Goal: Task Accomplishment & Management: Manage account settings

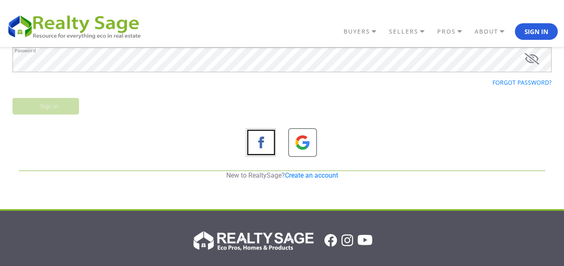
scroll to position [83, 0]
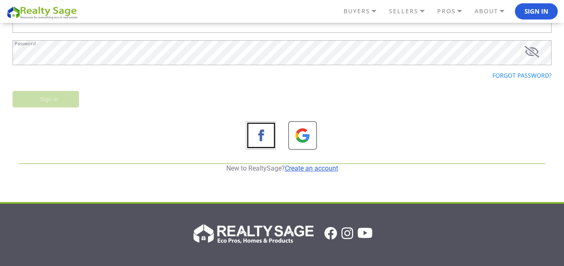
click at [321, 165] on link "Create an account" at bounding box center [311, 169] width 53 height 8
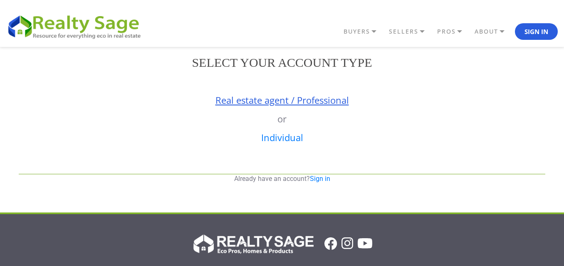
click at [261, 100] on link "Real estate agent / Professional" at bounding box center [281, 100] width 133 height 12
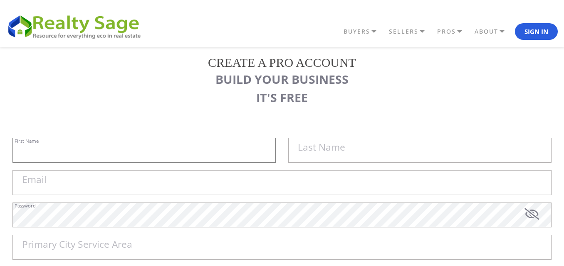
click at [120, 146] on input "First Name" at bounding box center [143, 150] width 263 height 25
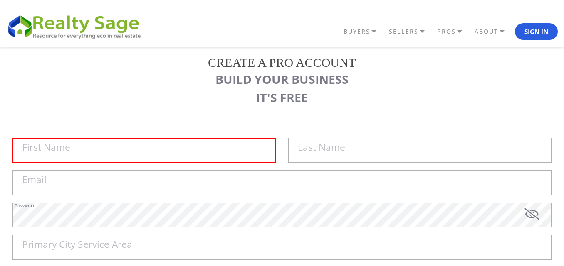
scroll to position [83, 0]
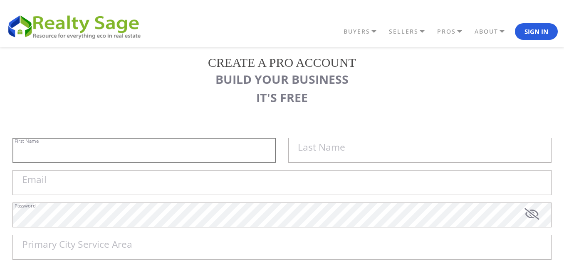
type input "Anagram"
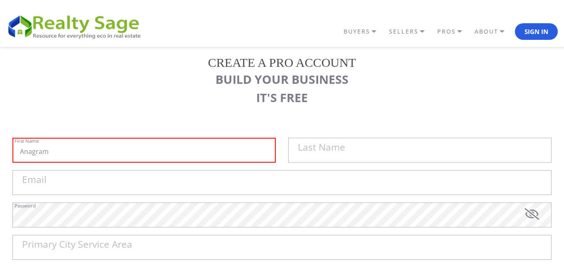
click at [334, 143] on label "Last Name" at bounding box center [321, 148] width 47 height 10
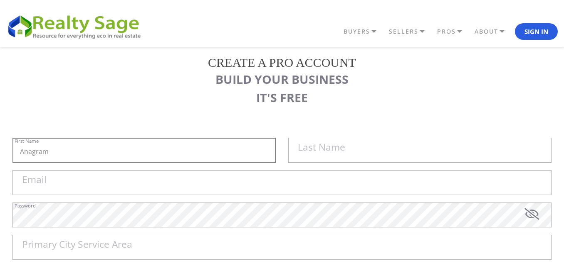
click at [276, 141] on input "Anagram" at bounding box center [143, 150] width 263 height 25
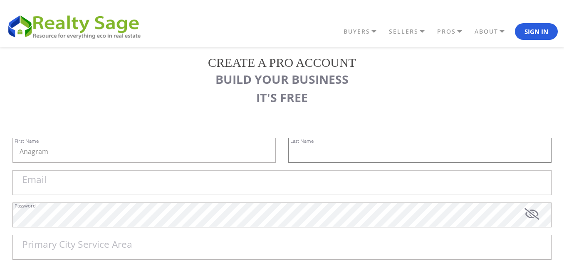
click at [535, 143] on input "text" at bounding box center [419, 150] width 263 height 25
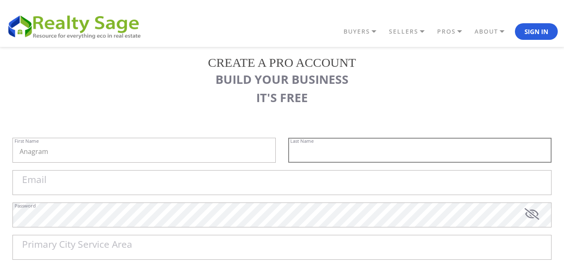
type input "Turtle Bay"
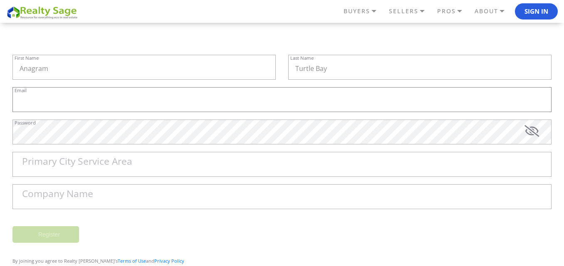
drag, startPoint x: 147, startPoint y: 89, endPoint x: 131, endPoint y: 103, distance: 21.2
click at [147, 89] on input "Email" at bounding box center [281, 99] width 539 height 25
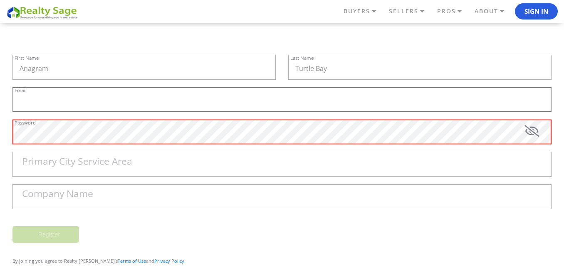
click at [493, 96] on input "Email" at bounding box center [281, 99] width 539 height 25
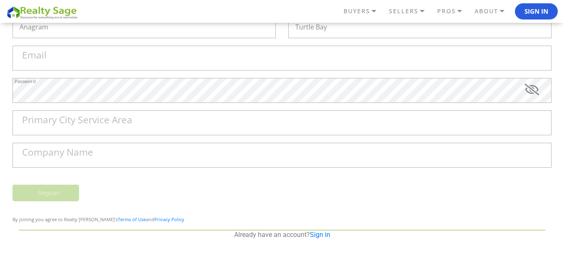
click at [148, 136] on div "Primary City Service Area" at bounding box center [281, 127] width 539 height 32
click at [523, 115] on input "Primary City Service Area" at bounding box center [281, 123] width 539 height 25
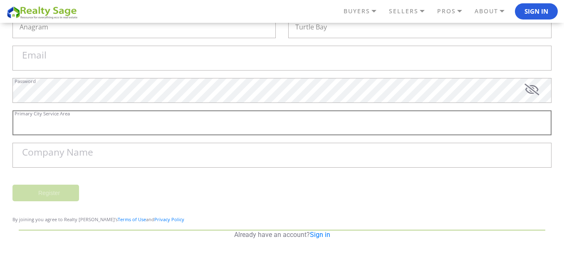
type input "[STREET_ADDRESS][US_STATE]"
drag, startPoint x: 131, startPoint y: 156, endPoint x: 150, endPoint y: 156, distance: 18.3
click at [131, 156] on input "Company Name" at bounding box center [281, 155] width 539 height 25
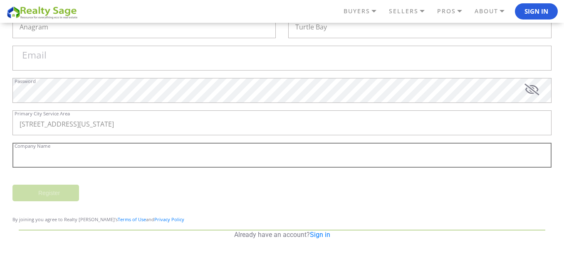
type input "Anagram Turtle Bay"
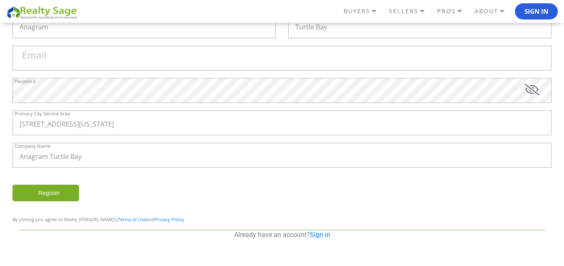
click at [59, 193] on input "Register" at bounding box center [45, 193] width 67 height 17
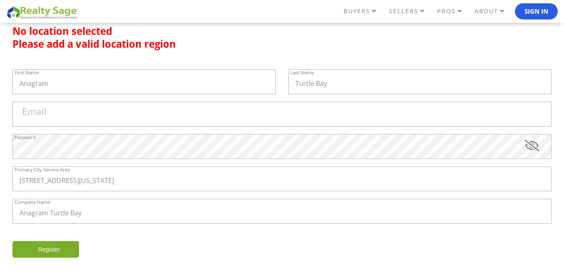
scroll to position [121, 0]
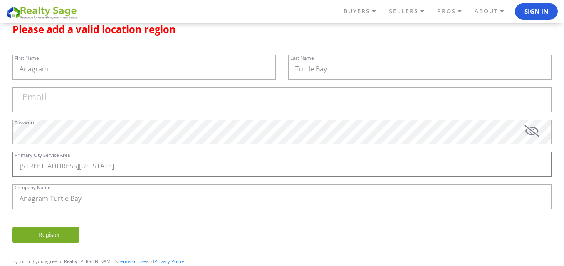
click at [170, 167] on input "[STREET_ADDRESS][US_STATE]" at bounding box center [281, 164] width 539 height 25
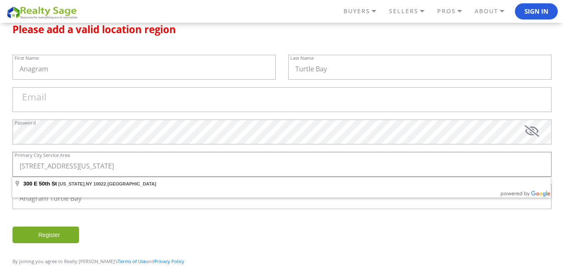
drag, startPoint x: 96, startPoint y: 168, endPoint x: 229, endPoint y: 173, distance: 133.5
click at [229, 173] on input "[STREET_ADDRESS][US_STATE]" at bounding box center [281, 164] width 539 height 25
type input "300 E 50th St, New York, NY, USA"
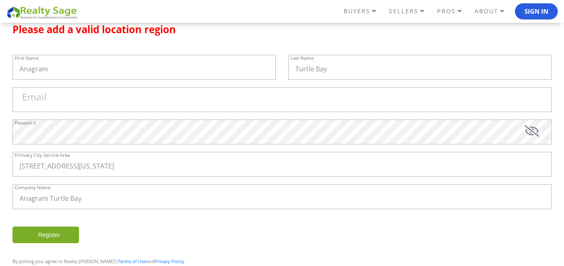
click at [61, 232] on input "Register" at bounding box center [45, 235] width 67 height 17
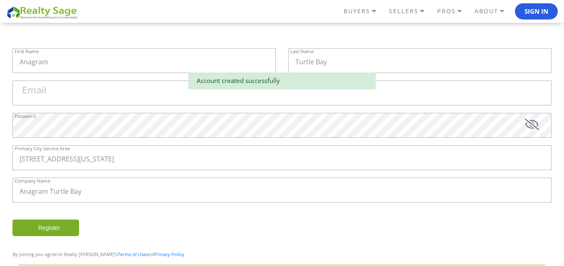
scroll to position [38, 0]
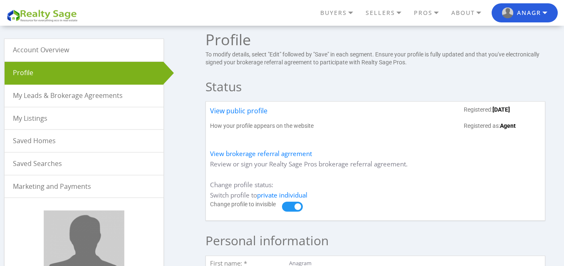
scroll to position [42, 0]
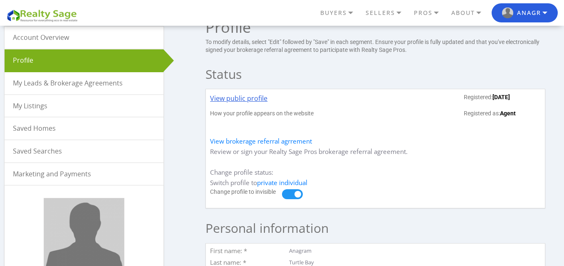
click at [240, 100] on link "View public profile" at bounding box center [238, 102] width 57 height 16
click at [295, 118] on p "How your profile appears on the website" at bounding box center [262, 114] width 104 height 8
click at [301, 118] on p "How your profile appears on the website" at bounding box center [262, 114] width 104 height 8
drag, startPoint x: 312, startPoint y: 119, endPoint x: 326, endPoint y: 120, distance: 14.6
click at [312, 118] on p "How your profile appears on the website" at bounding box center [262, 114] width 104 height 8
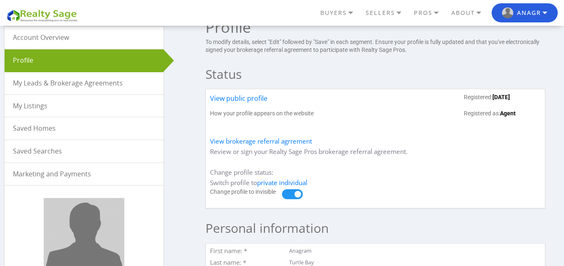
click at [466, 118] on p "Registered as: Agent" at bounding box center [502, 114] width 77 height 8
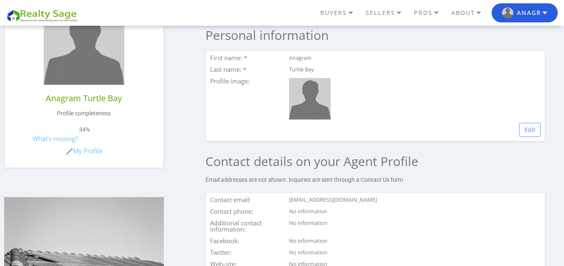
scroll to position [249, 0]
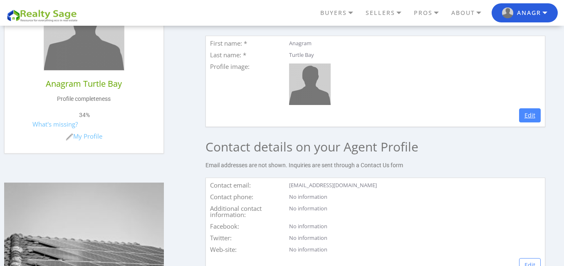
click at [530, 123] on link "Edit" at bounding box center [530, 116] width 22 height 14
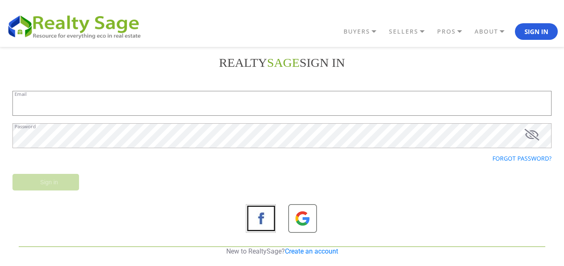
type input "[EMAIL_ADDRESS][DOMAIN_NAME]"
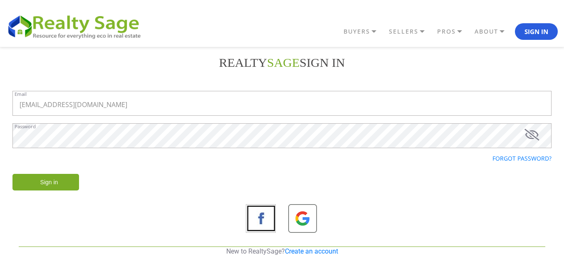
click at [47, 180] on input "Sign in" at bounding box center [45, 182] width 67 height 17
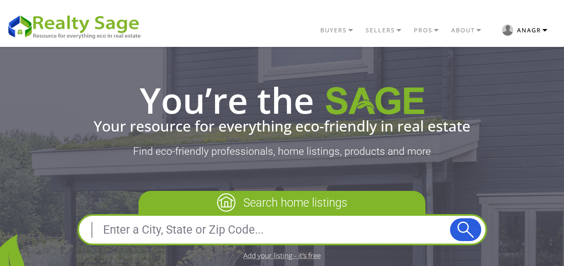
click at [519, 35] on button "Anagr" at bounding box center [524, 30] width 66 height 20
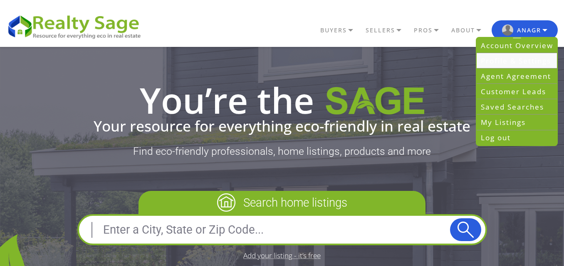
click at [513, 57] on link "Profile & Settings" at bounding box center [516, 60] width 80 height 15
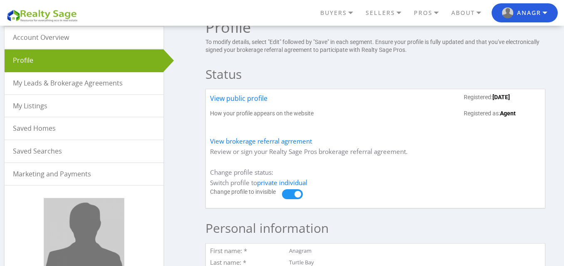
scroll to position [42, 0]
click at [70, 104] on link "My Listings" at bounding box center [84, 106] width 159 height 22
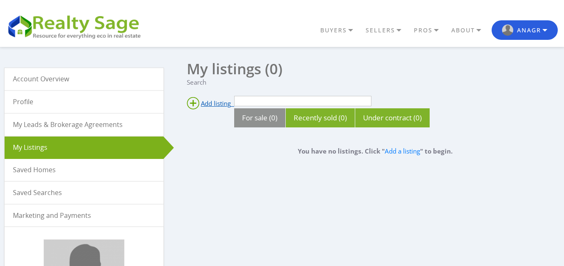
click at [215, 104] on span "Add listing" at bounding box center [216, 103] width 30 height 8
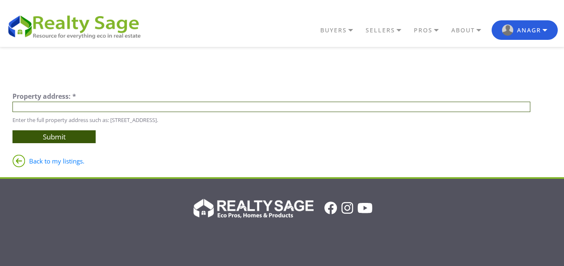
click at [57, 107] on input "text" at bounding box center [271, 107] width 518 height 10
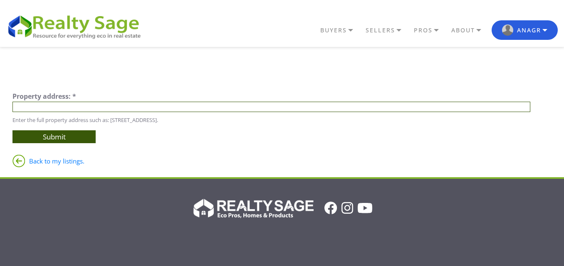
type input "[STREET_ADDRESS][US_STATE]"
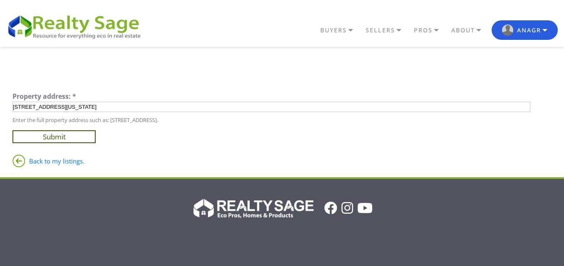
click at [70, 135] on input "Submit" at bounding box center [53, 137] width 83 height 13
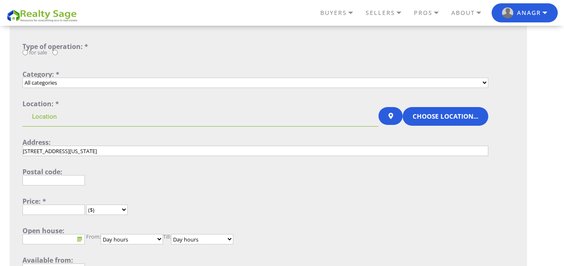
scroll to position [42, 0]
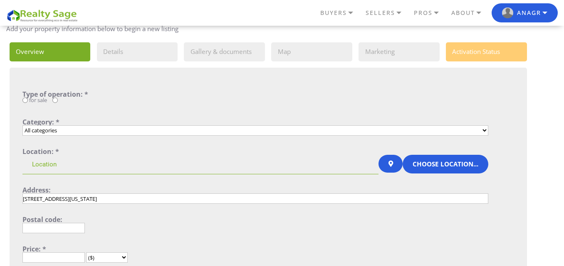
click at [55, 100] on input "radio" at bounding box center [54, 100] width 5 height 5
radio input "true"
click at [56, 100] on input "radio" at bounding box center [54, 100] width 5 height 5
click at [27, 100] on input "for sale" at bounding box center [24, 100] width 5 height 5
radio input "true"
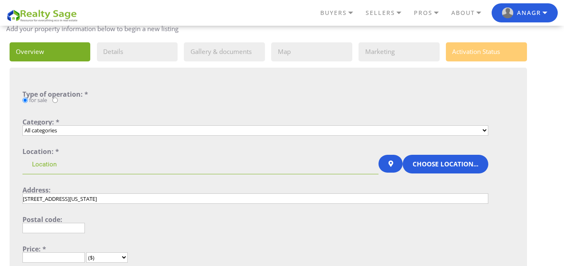
click at [57, 101] on input "radio" at bounding box center [54, 100] width 5 height 5
radio input "true"
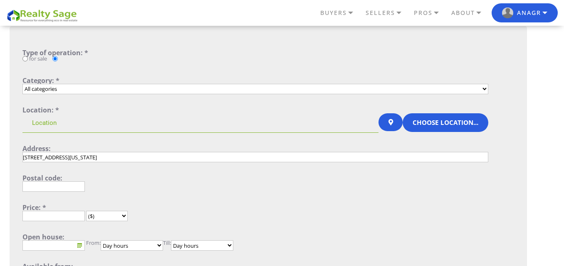
click at [100, 89] on select "All categories Single Family Home Condo Townhouse Duplex Multi Family Home Apar…" at bounding box center [255, 89] width 466 height 10
click at [142, 57] on div "for sale" at bounding box center [255, 60] width 466 height 9
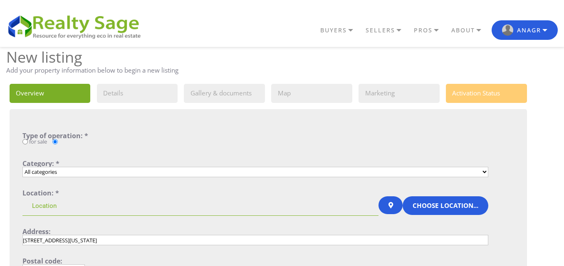
scroll to position [42, 0]
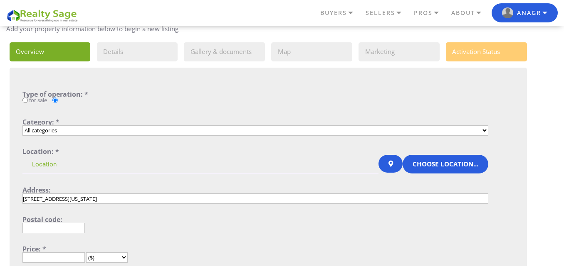
click at [217, 134] on select "All categories Single Family Home Condo Townhouse Duplex Multi Family Home Apar…" at bounding box center [255, 131] width 466 height 10
click at [540, 15] on button "Anagr" at bounding box center [524, 13] width 66 height 20
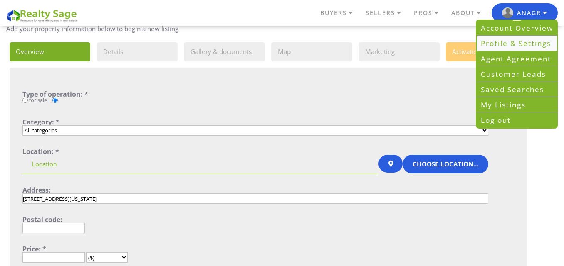
click at [530, 42] on link "Profile & Settings" at bounding box center [516, 43] width 80 height 15
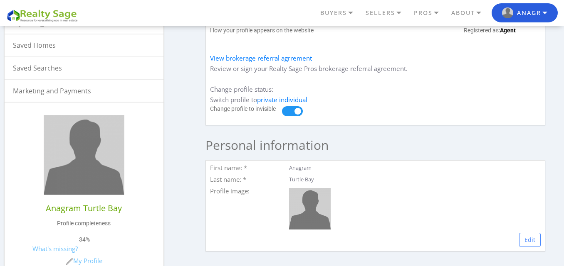
scroll to position [166, 0]
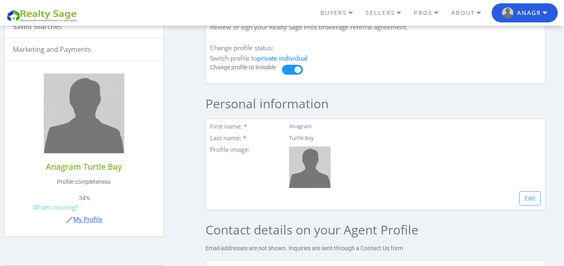
click at [92, 218] on link "My Profile" at bounding box center [84, 219] width 37 height 8
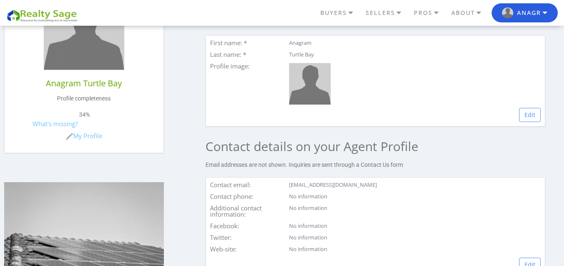
scroll to position [249, 0]
click at [523, 121] on link "Edit" at bounding box center [530, 116] width 22 height 14
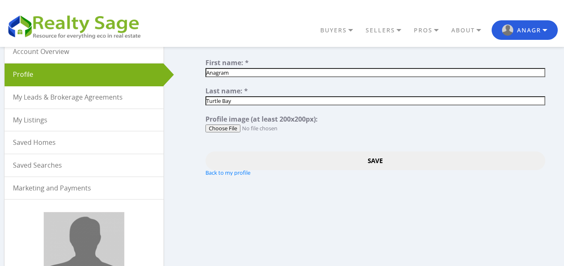
scroll to position [42, 0]
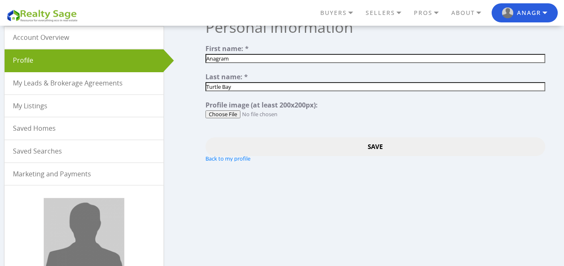
click at [229, 114] on input "file" at bounding box center [374, 115] width 339 height 8
type input "C:\fakepath\Anagram Turtle Bay Logo.png"
click at [373, 146] on input "Save" at bounding box center [374, 147] width 339 height 19
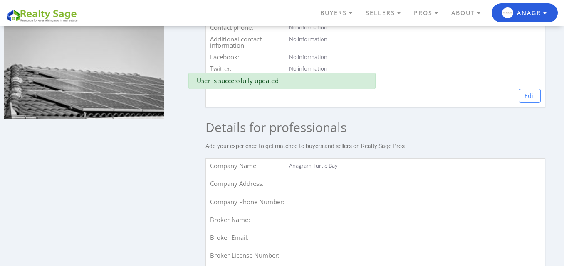
scroll to position [416, 0]
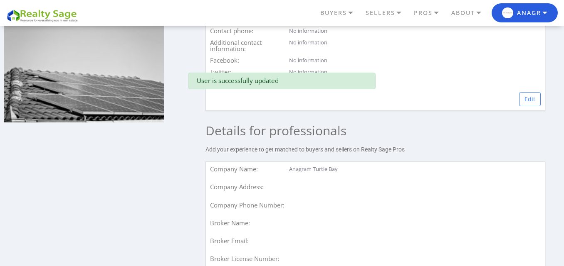
click at [288, 191] on div at bounding box center [413, 187] width 253 height 7
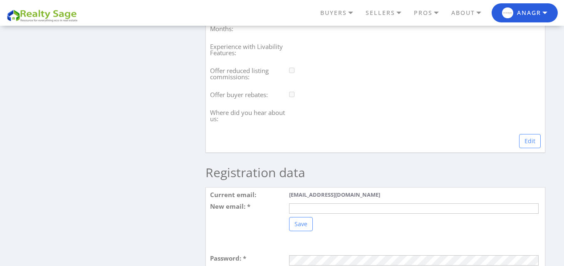
scroll to position [790, 0]
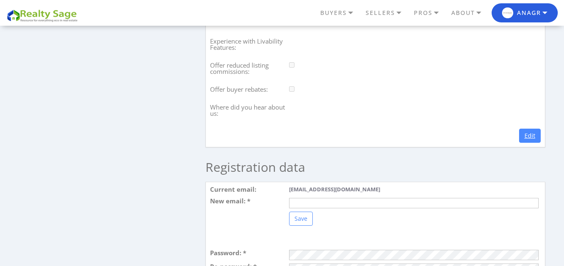
click at [528, 143] on link "Edit" at bounding box center [530, 136] width 22 height 14
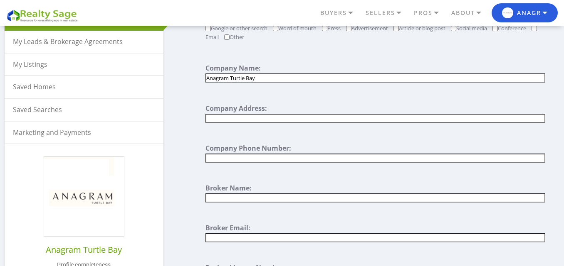
click at [260, 117] on input "text" at bounding box center [374, 118] width 339 height 9
type input "300 E 50th St, New York, NY 10022, United States"
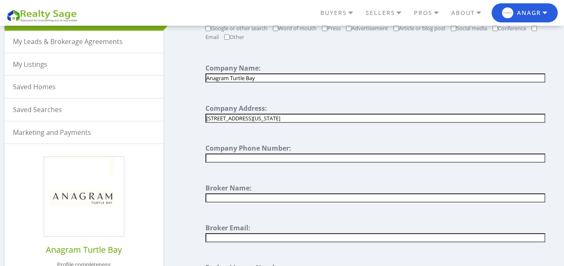
click at [289, 160] on input "text" at bounding box center [374, 158] width 339 height 9
click at [277, 157] on input "text" at bounding box center [374, 158] width 339 height 9
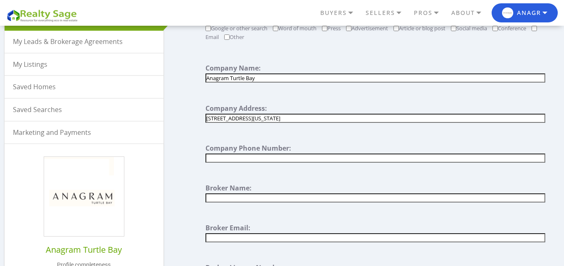
type input "+1 2126538325"
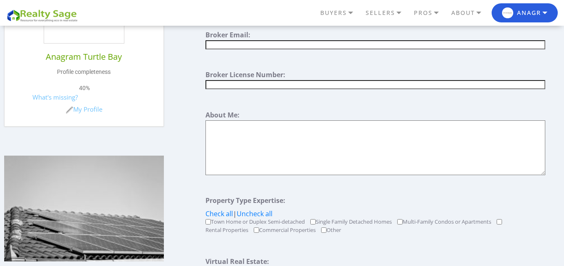
scroll to position [291, 0]
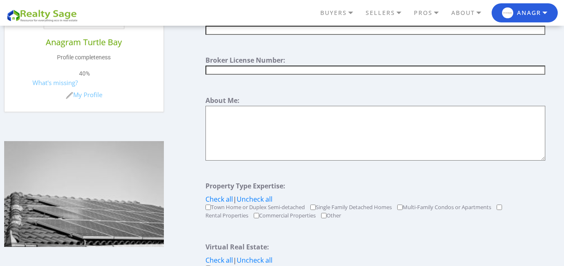
click at [258, 137] on textarea at bounding box center [374, 133] width 339 height 55
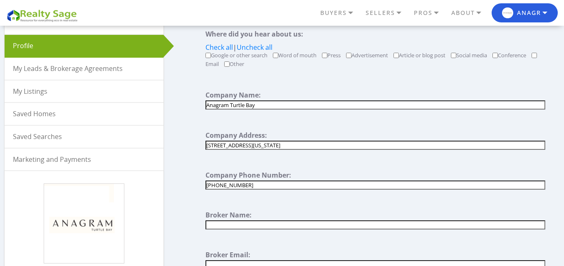
scroll to position [42, 0]
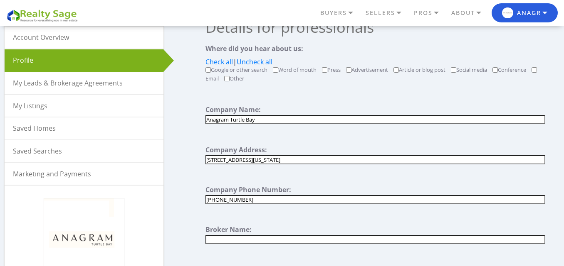
click at [53, 100] on link "My Listings" at bounding box center [84, 106] width 159 height 22
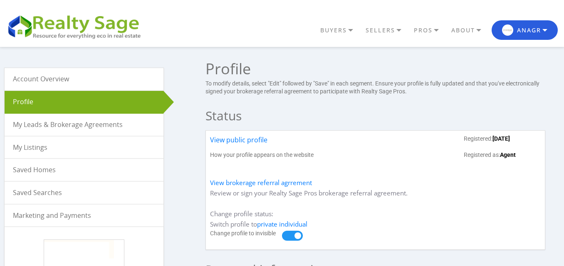
click at [65, 143] on link "My Listings" at bounding box center [84, 148] width 159 height 22
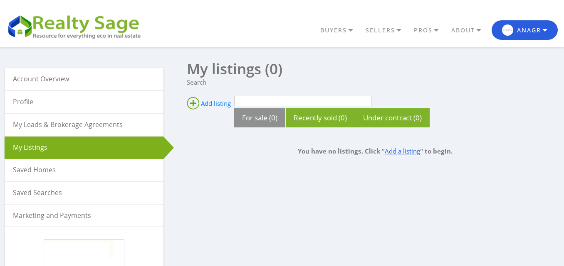
click at [392, 151] on link "Add a listing" at bounding box center [402, 151] width 35 height 8
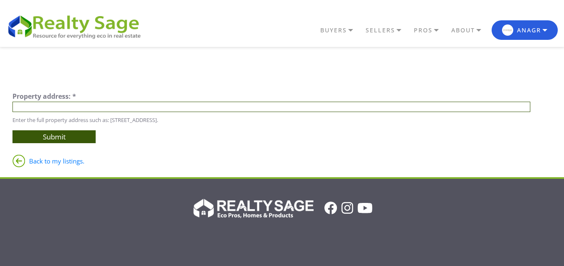
click at [57, 109] on input "text" at bounding box center [271, 107] width 518 height 10
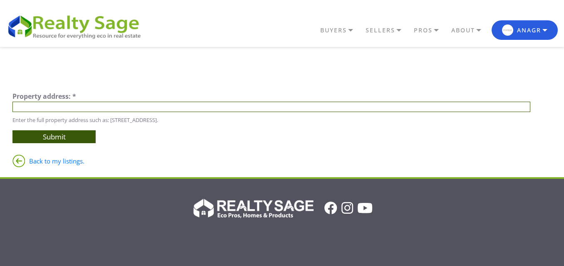
type input "[STREET_ADDRESS][US_STATE]"
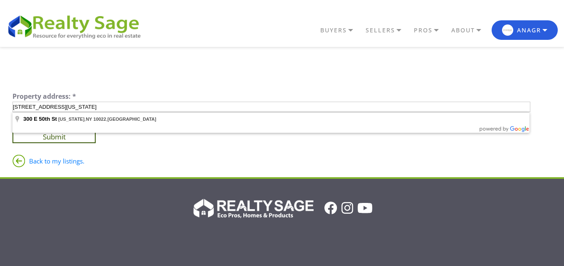
click at [80, 135] on input "Submit" at bounding box center [53, 137] width 83 height 13
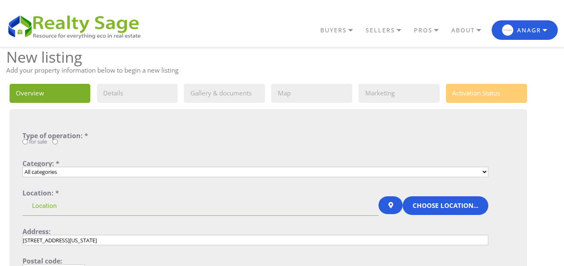
click at [104, 172] on select "All categories Single Family Home Condo Townhouse Duplex Multi Family Home Apar…" at bounding box center [255, 172] width 466 height 10
select select "1_9"
click at [22, 167] on select "All categories Single Family Home Condo Townhouse Duplex Multi Family Home Apar…" at bounding box center [255, 172] width 466 height 10
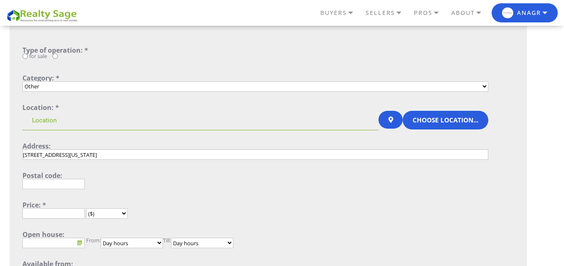
scroll to position [125, 0]
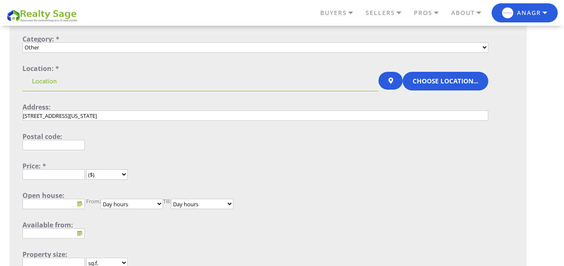
click at [131, 87] on input at bounding box center [200, 82] width 356 height 20
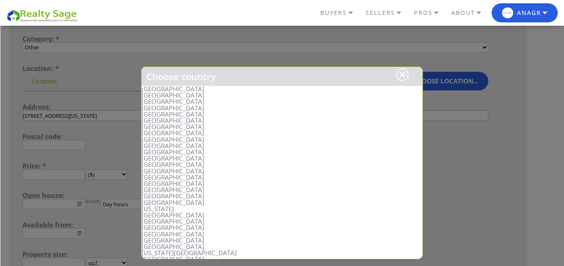
click at [173, 89] on li "[GEOGRAPHIC_DATA]" at bounding box center [281, 89] width 281 height 6
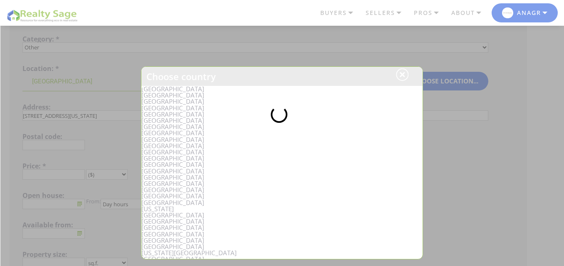
click at [478, 144] on div at bounding box center [282, 133] width 564 height 266
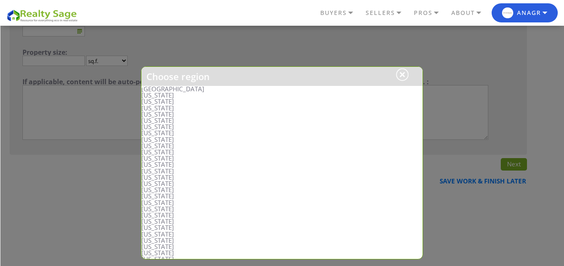
scroll to position [340, 0]
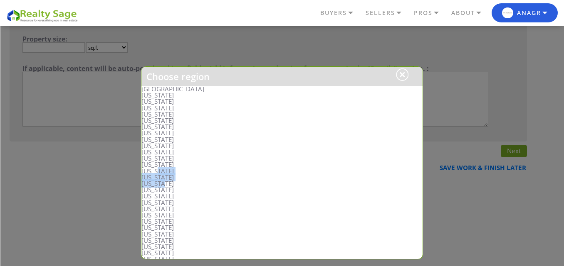
drag, startPoint x: 193, startPoint y: 172, endPoint x: 197, endPoint y: 182, distance: 11.4
click at [197, 182] on ul "[US_STATE] [US_STATE] [US_STATE] [US_STATE] [US_STATE] [US_STATE] [US_STATE] [U…" at bounding box center [281, 253] width 281 height 322
click at [197, 182] on li "[US_STATE]" at bounding box center [281, 184] width 281 height 6
type input "[GEOGRAPHIC_DATA], [US_STATE]"
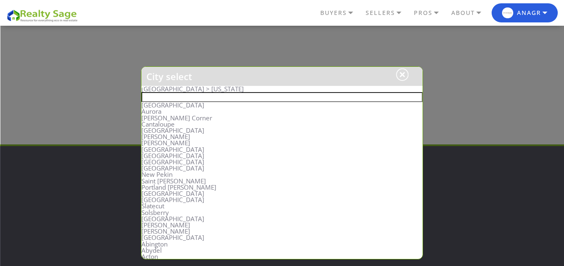
scroll to position [507, 0]
click at [197, 98] on input "text" at bounding box center [281, 97] width 281 height 10
type input "n"
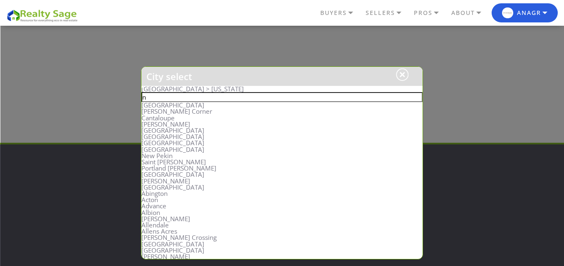
click at [196, 98] on input "n" at bounding box center [281, 97] width 281 height 10
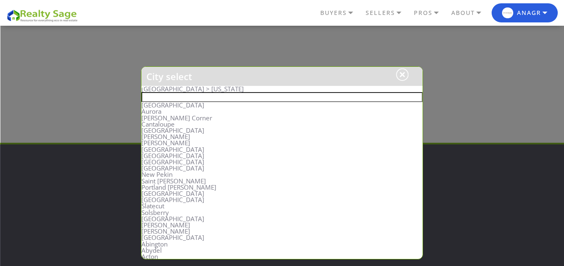
click at [227, 84] on h1 "City select" at bounding box center [281, 76] width 281 height 19
click at [239, 86] on h1 "City select" at bounding box center [281, 76] width 281 height 19
click at [406, 73] on div at bounding box center [402, 75] width 12 height 12
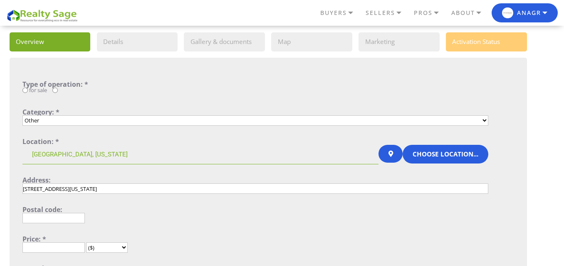
scroll to position [49, 0]
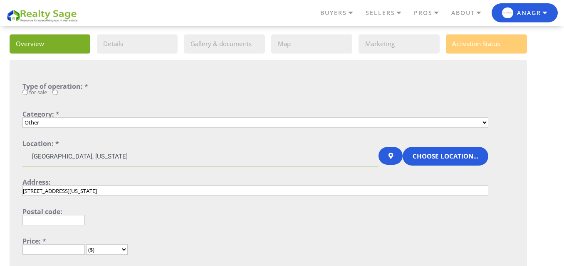
click at [131, 163] on input "[GEOGRAPHIC_DATA], [US_STATE]" at bounding box center [200, 157] width 356 height 20
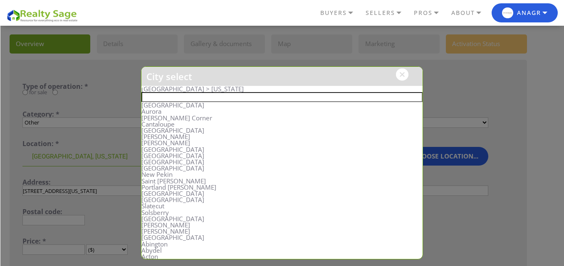
click at [400, 72] on div at bounding box center [402, 75] width 12 height 12
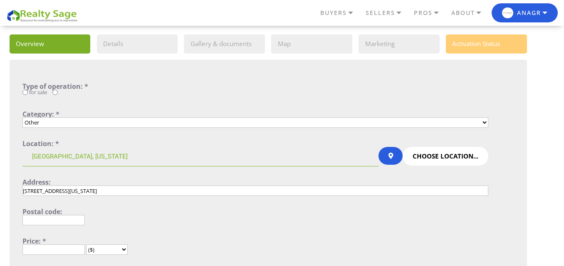
click at [431, 156] on button "Choose location..." at bounding box center [445, 156] width 86 height 19
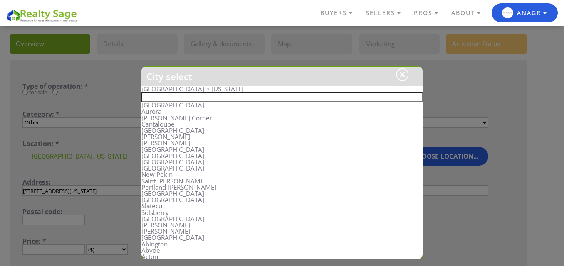
click at [192, 99] on input "text" at bounding box center [281, 97] width 281 height 10
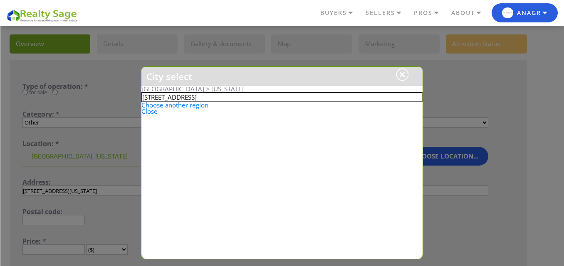
click at [416, 96] on input "300 E 50th St," at bounding box center [281, 97] width 281 height 10
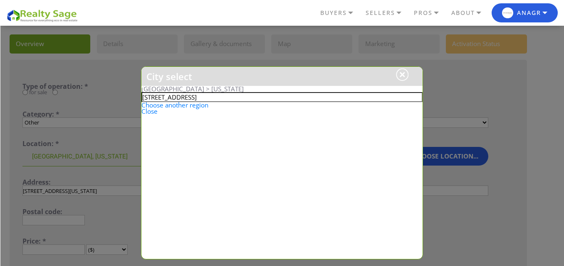
type input "New York"
click at [178, 105] on link "Choose another region" at bounding box center [174, 105] width 67 height 8
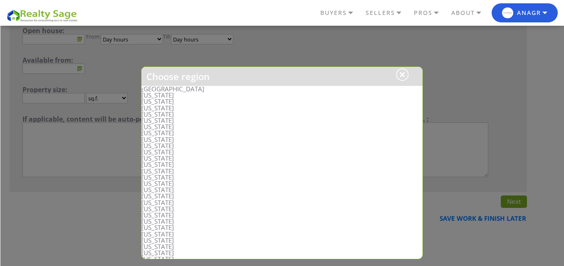
scroll to position [340, 0]
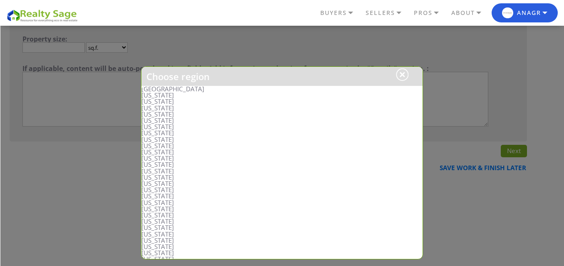
click at [185, 89] on div "United States" at bounding box center [281, 89] width 281 height 6
click at [173, 89] on div "United States" at bounding box center [281, 89] width 281 height 6
click at [401, 70] on div at bounding box center [402, 75] width 12 height 12
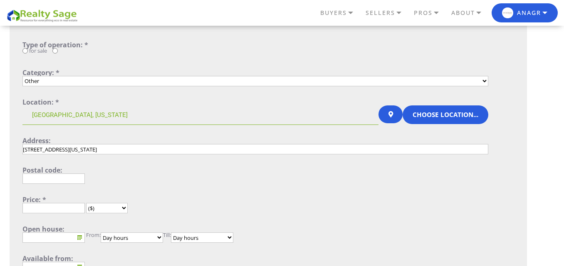
scroll to position [49, 0]
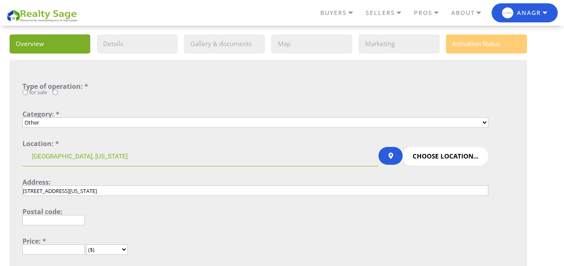
click at [424, 153] on button "Choose location..." at bounding box center [445, 156] width 86 height 19
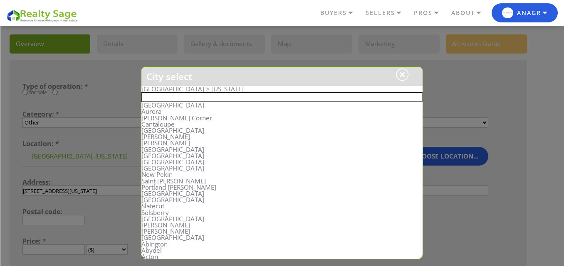
click at [214, 96] on input "text" at bounding box center [281, 97] width 281 height 10
type input "[STREET_ADDRESS][US_STATE]"
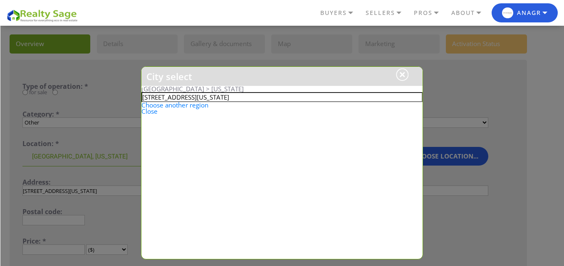
click at [451, 102] on div at bounding box center [282, 133] width 564 height 266
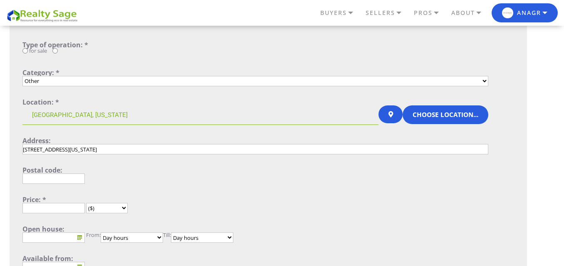
scroll to position [133, 0]
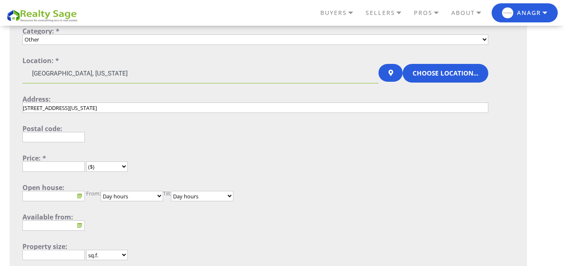
click at [118, 81] on input "United States, Indiana" at bounding box center [200, 74] width 356 height 20
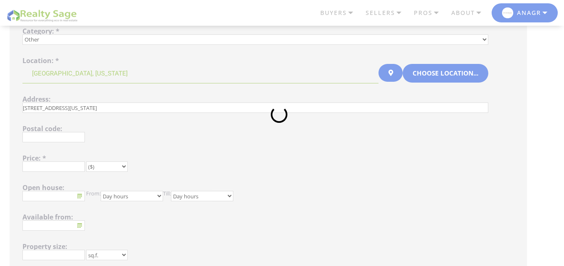
click at [119, 80] on div at bounding box center [282, 133] width 564 height 266
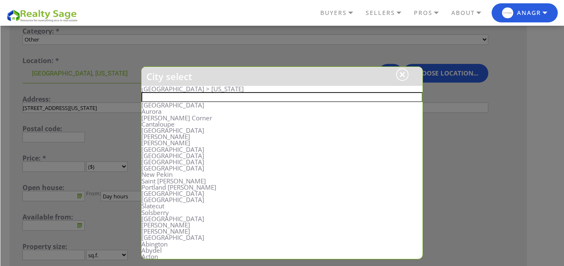
click at [205, 90] on div "United States > Indiana" at bounding box center [281, 89] width 281 height 6
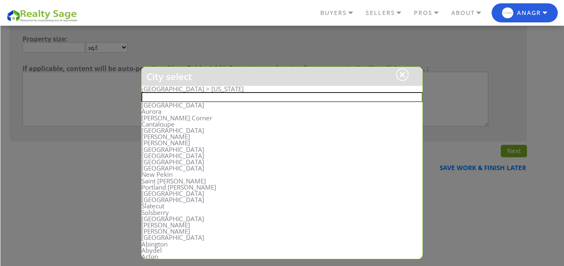
click at [161, 163] on li "Sand Ridge" at bounding box center [281, 162] width 281 height 6
type input "[GEOGRAPHIC_DATA], [US_STATE], [GEOGRAPHIC_DATA]"
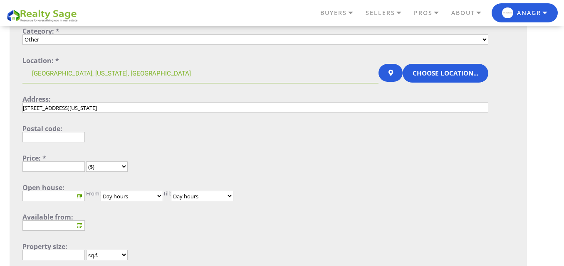
click at [61, 144] on div "Postal code:" at bounding box center [255, 135] width 466 height 19
click at [64, 140] on input "text" at bounding box center [53, 137] width 62 height 10
type input "10022"
type input "United States"
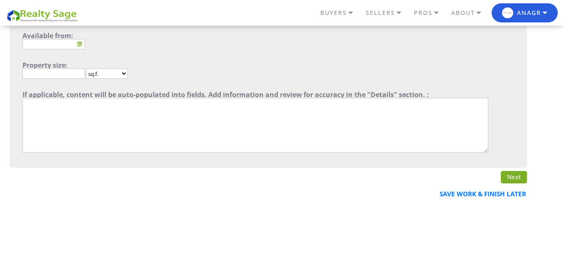
scroll to position [299, 0]
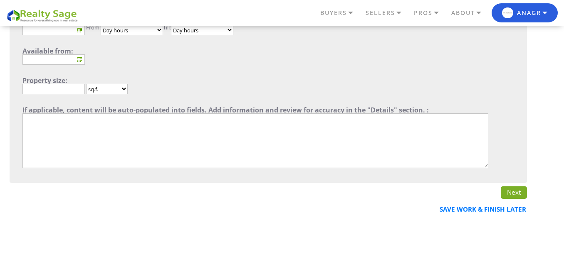
click at [62, 142] on textarea"] at bounding box center [255, 140] width 466 height 55
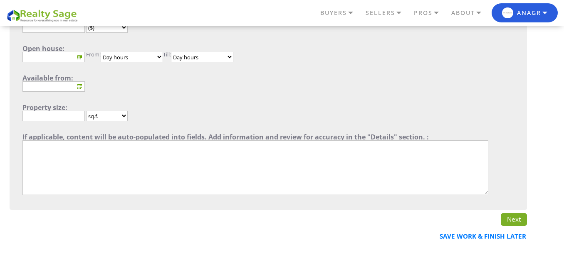
scroll to position [257, 0]
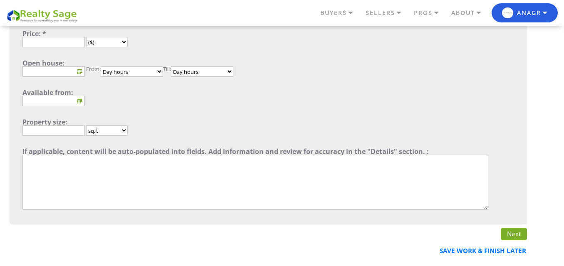
click at [62, 168] on textarea"] at bounding box center [255, 182] width 466 height 55
type textarea"] "Anagram Turtle Bay in Manhattan’s Turtle Bay neighborhood offers a perfect blen…"
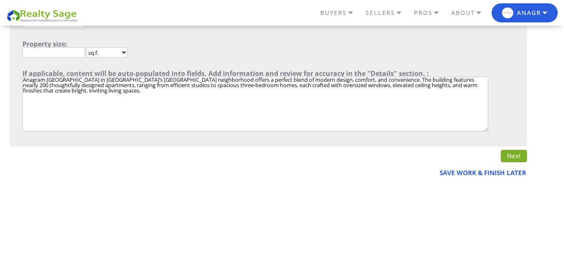
scroll to position [340, 0]
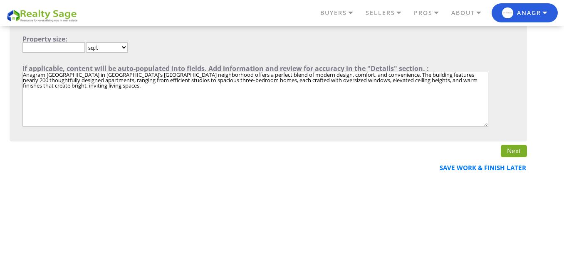
click at [509, 151] on link "Next" at bounding box center [514, 151] width 26 height 12
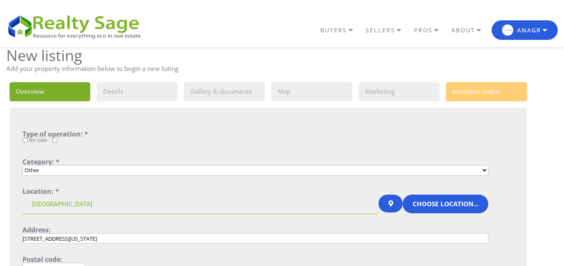
scroll to position [0, 0]
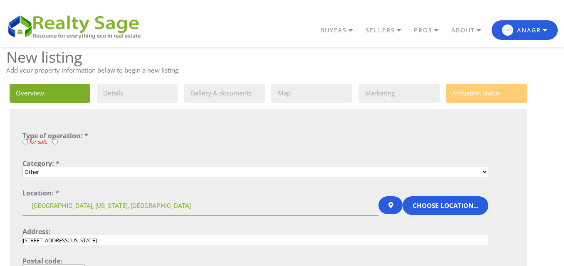
click at [56, 142] on input "radio" at bounding box center [54, 141] width 5 height 5
radio input "true"
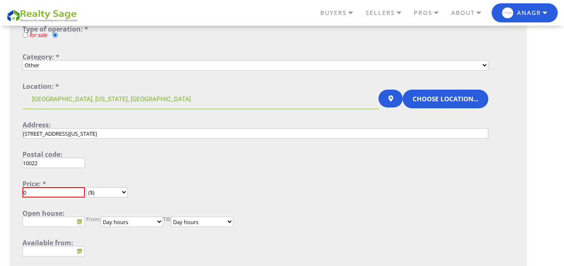
scroll to position [125, 0]
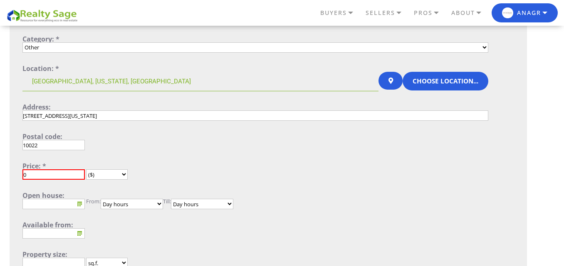
click at [57, 174] on input "0" at bounding box center [53, 175] width 62 height 10
type input "0"
click at [100, 154] on form "Type of operation: * for sale Category: * All categories Single Family Home Con…" at bounding box center [255, 176] width 466 height 337
click at [178, 147] on div "10022" at bounding box center [255, 145] width 466 height 10
click at [33, 180] on input "00" at bounding box center [53, 175] width 62 height 10
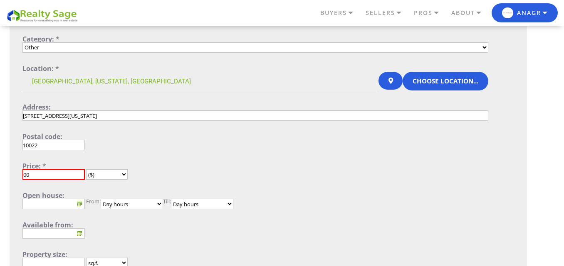
click at [35, 194] on div "Open house:" at bounding box center [255, 195] width 466 height 7
click at [104, 195] on div "Open house:" at bounding box center [255, 195] width 466 height 7
click at [45, 180] on input "00" at bounding box center [53, 175] width 62 height 10
click at [49, 179] on input "00" at bounding box center [53, 175] width 62 height 10
type input "0"
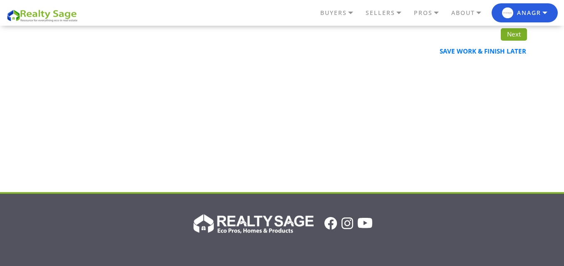
scroll to position [374, 0]
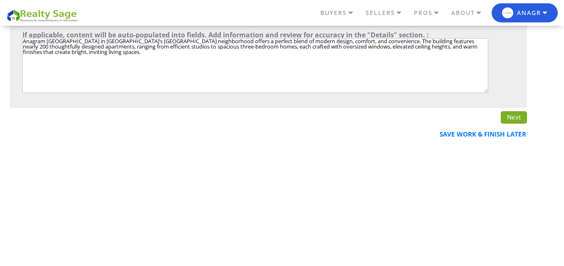
type input "10"
click at [516, 116] on link "Next" at bounding box center [514, 117] width 26 height 12
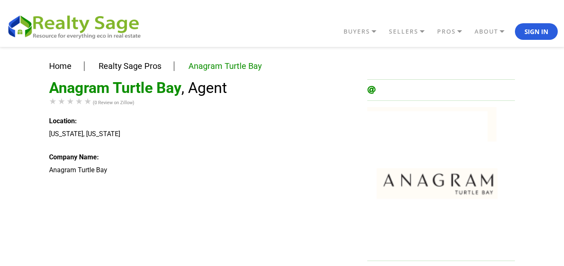
click at [391, 90] on li at bounding box center [441, 90] width 148 height 22
click at [373, 88] on icon at bounding box center [371, 90] width 8 height 8
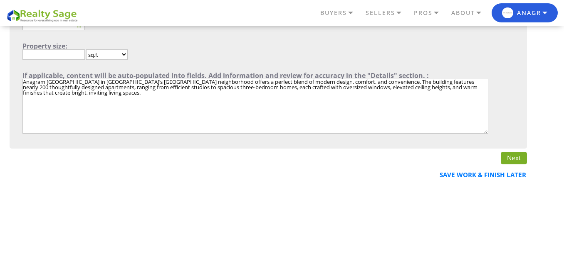
scroll to position [333, 0]
click at [506, 159] on link "Next" at bounding box center [514, 159] width 26 height 12
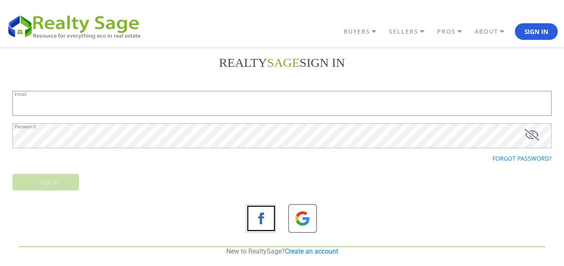
type input "anagrambuildingny@gmail.com"
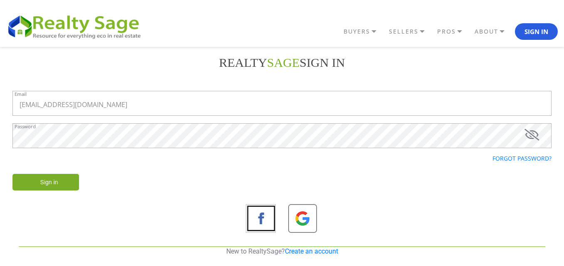
click at [49, 189] on div "Sign in" at bounding box center [281, 186] width 551 height 24
click at [131, 178] on div "Sign in" at bounding box center [281, 186] width 551 height 24
click at [68, 187] on input "Sign in" at bounding box center [45, 182] width 67 height 17
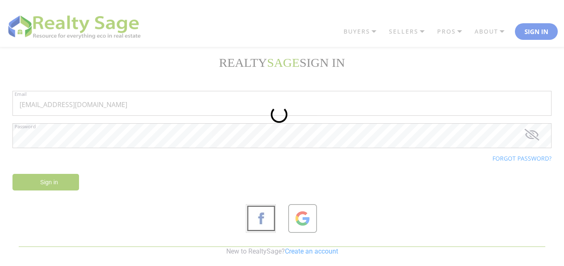
click at [63, 190] on div at bounding box center [282, 133] width 564 height 266
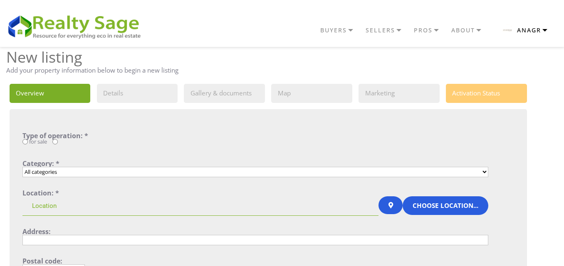
click at [527, 31] on button "Anagr" at bounding box center [524, 30] width 66 height 20
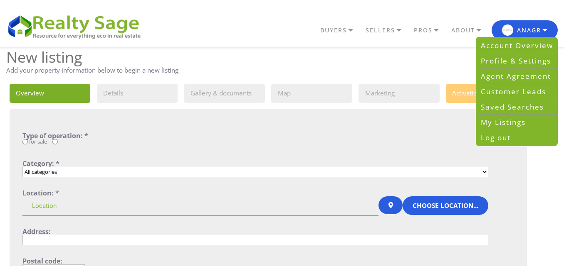
click at [55, 141] on input "radio" at bounding box center [54, 141] width 5 height 5
radio input "true"
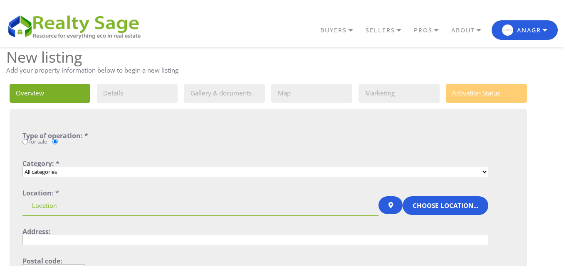
click at [62, 171] on select "All categories Single Family Home Condo Townhouse Duplex Multi Family Home Apar…" at bounding box center [255, 172] width 466 height 10
select select "1_9"
click at [22, 167] on select "All categories Single Family Home Condo Townhouse Duplex Multi Family Home Apar…" at bounding box center [255, 172] width 466 height 10
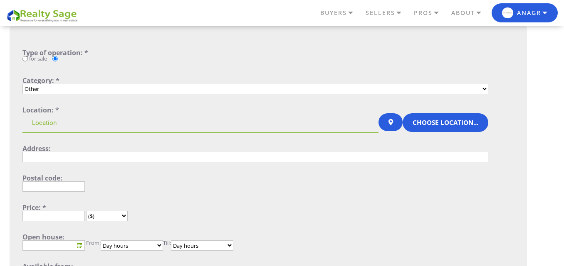
scroll to position [125, 0]
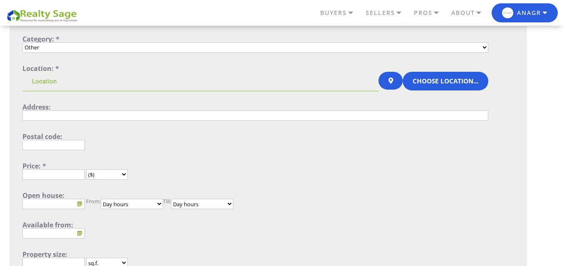
click at [80, 81] on input at bounding box center [200, 82] width 356 height 20
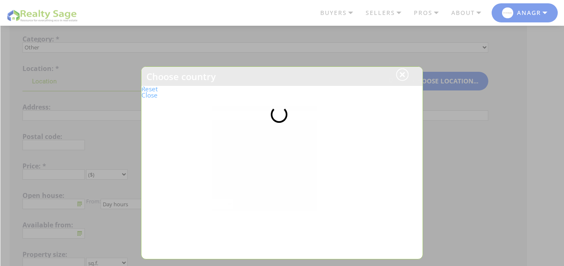
type input "[GEOGRAPHIC_DATA]"
type input "[STREET_ADDRESS][US_STATE]"
type input "10022"
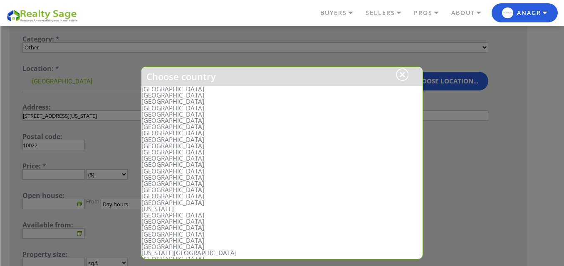
click at [503, 117] on div at bounding box center [282, 133] width 564 height 266
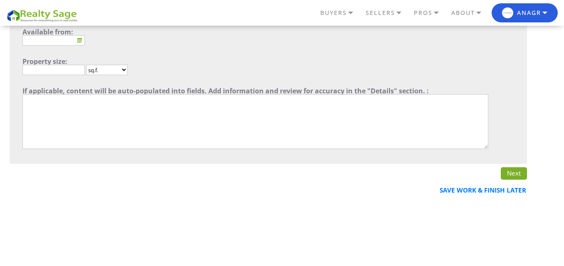
scroll to position [333, 0]
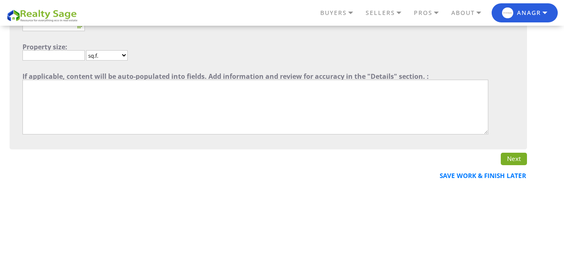
click at [59, 109] on textarea"] at bounding box center [255, 107] width 466 height 55
type textarea"] "Anagram Turtle Bay in Manhattan’s Turtle Bay neighborhood offers a perfect blen…"
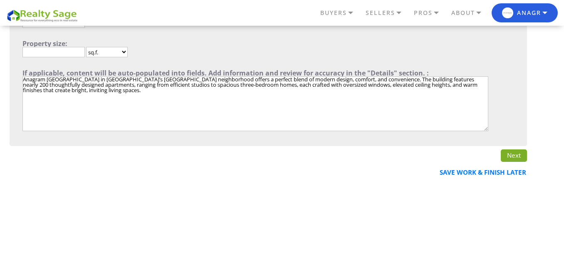
scroll to position [333, 0]
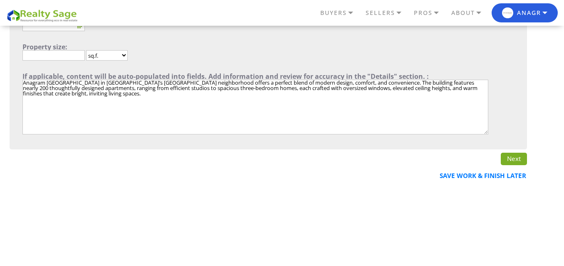
click at [512, 158] on link "Next" at bounding box center [514, 159] width 26 height 12
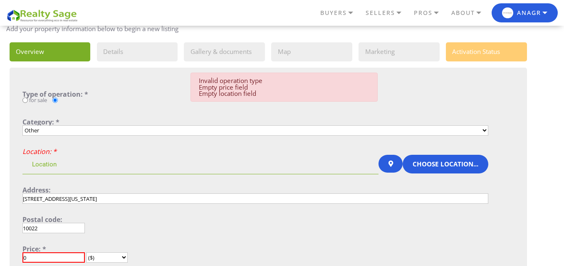
click at [92, 132] on select "All categories Single Family Home Condo Townhouse Duplex Multi Family Home Apar…" at bounding box center [255, 131] width 466 height 10
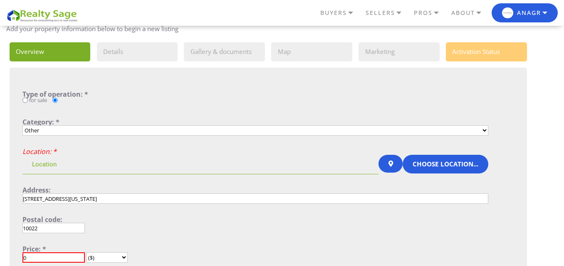
select select "1_5"
click at [22, 126] on select "All categories Single Family Home Condo Townhouse Duplex Multi Family Home Apar…" at bounding box center [255, 131] width 466 height 10
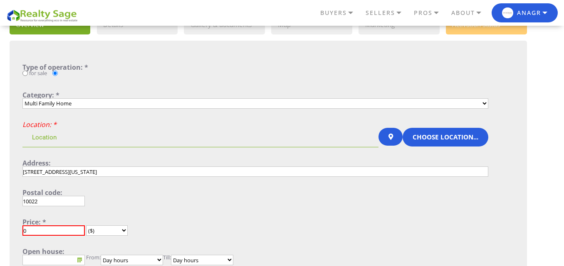
scroll to position [83, 0]
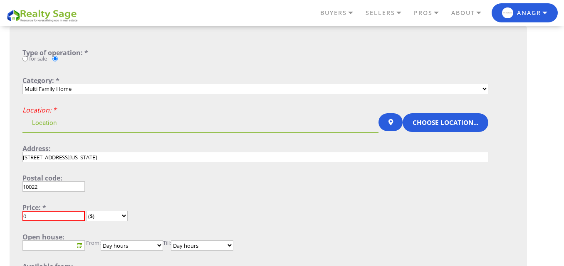
click at [60, 125] on input at bounding box center [200, 123] width 356 height 20
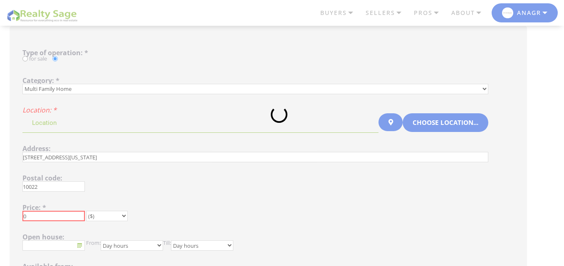
type input "[GEOGRAPHIC_DATA]"
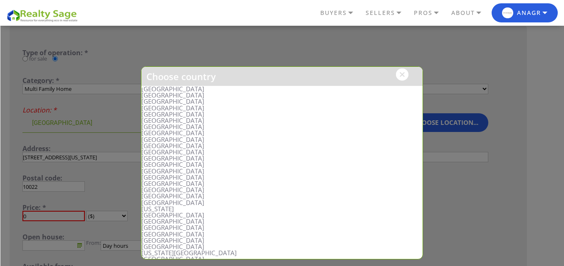
click at [402, 76] on div at bounding box center [402, 75] width 12 height 12
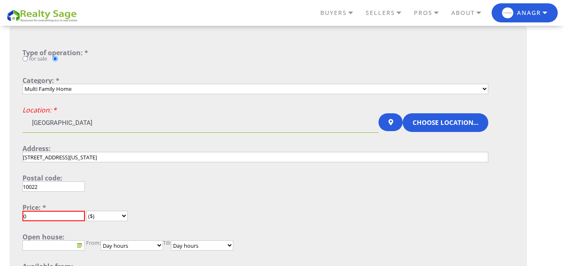
click at [316, 127] on input "[GEOGRAPHIC_DATA]" at bounding box center [200, 123] width 356 height 20
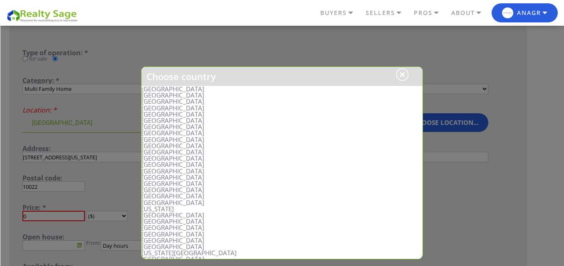
click at [105, 150] on div at bounding box center [282, 133] width 564 height 266
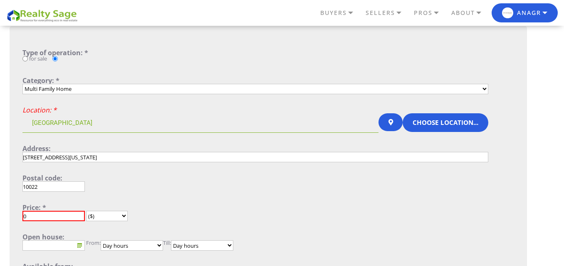
click at [49, 217] on input "0" at bounding box center [53, 216] width 62 height 10
type input "0"
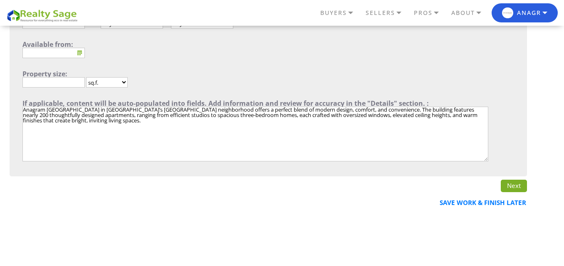
scroll to position [291, 0]
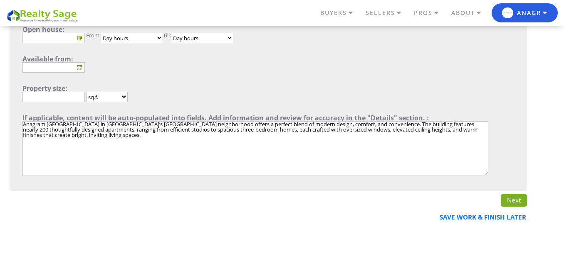
type input "10"
click at [516, 202] on link "Next" at bounding box center [514, 201] width 26 height 12
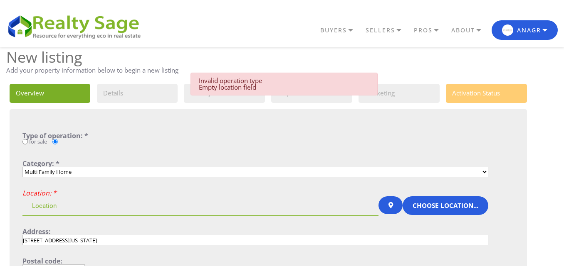
click at [28, 141] on div "for sale" at bounding box center [255, 143] width 466 height 9
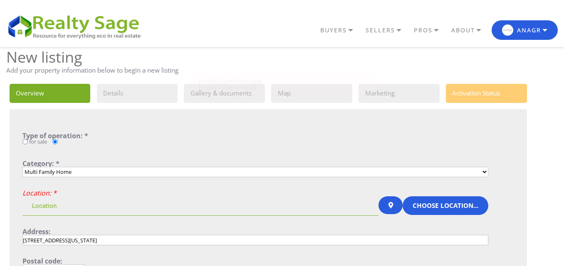
click at [25, 143] on input "for sale" at bounding box center [24, 141] width 5 height 5
radio input "true"
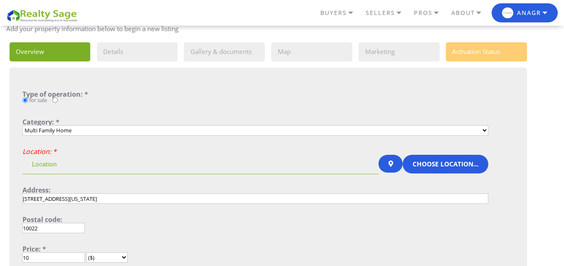
click at [64, 166] on input at bounding box center [200, 165] width 356 height 20
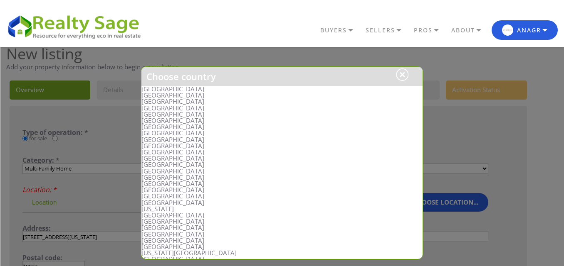
scroll to position [0, 0]
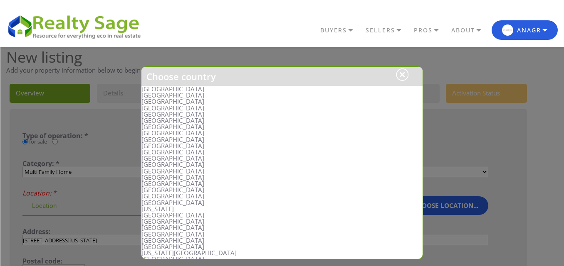
click at [74, 166] on div at bounding box center [282, 133] width 564 height 266
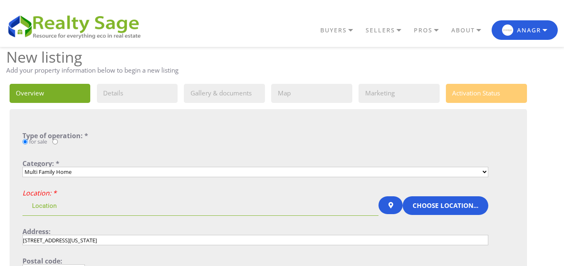
click at [64, 203] on input at bounding box center [200, 207] width 356 height 20
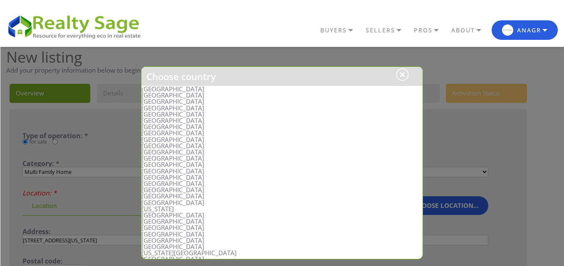
type input "[GEOGRAPHIC_DATA]"
click at [174, 89] on li "[GEOGRAPHIC_DATA]" at bounding box center [281, 89] width 281 height 6
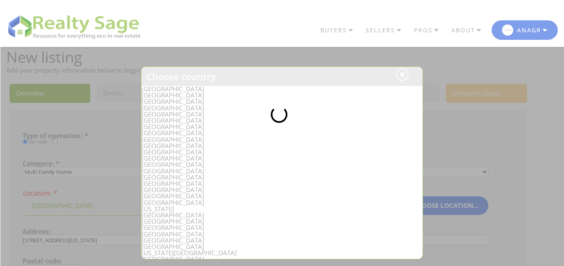
click at [174, 89] on div at bounding box center [282, 133] width 564 height 266
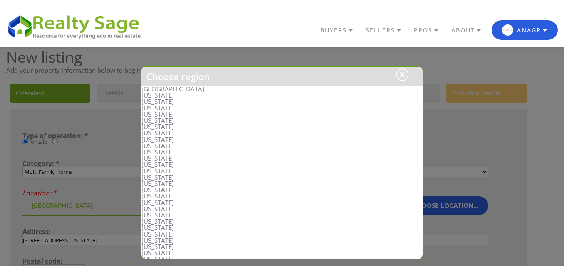
click at [174, 89] on div "[GEOGRAPHIC_DATA]" at bounding box center [281, 89] width 281 height 6
click at [174, 89] on div "United States" at bounding box center [281, 89] width 281 height 6
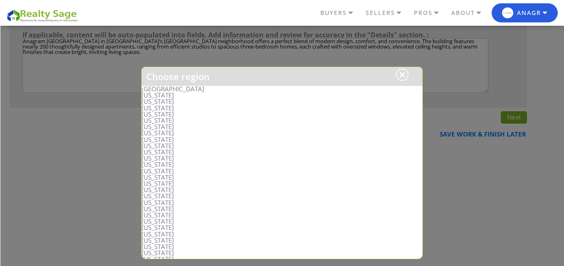
scroll to position [333, 0]
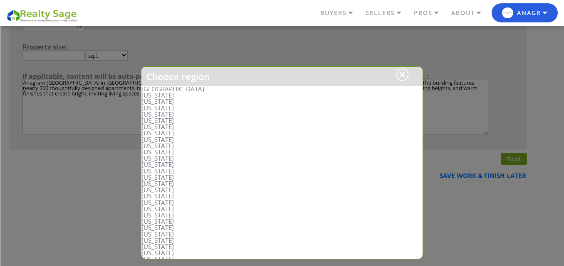
click at [173, 91] on div "United States" at bounding box center [281, 89] width 281 height 6
click at [399, 77] on div at bounding box center [402, 75] width 12 height 12
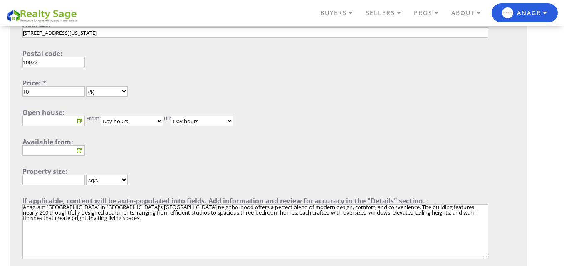
scroll to position [166, 0]
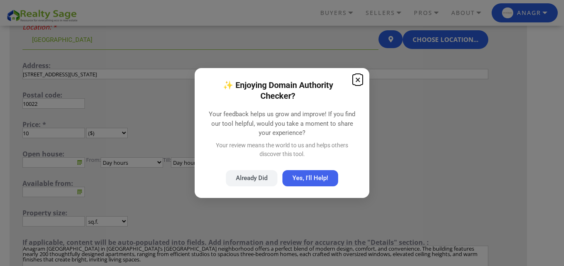
click at [358, 81] on button "×" at bounding box center [358, 80] width 10 height 10
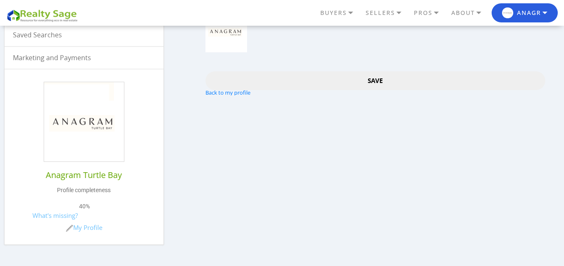
scroll to position [166, 0]
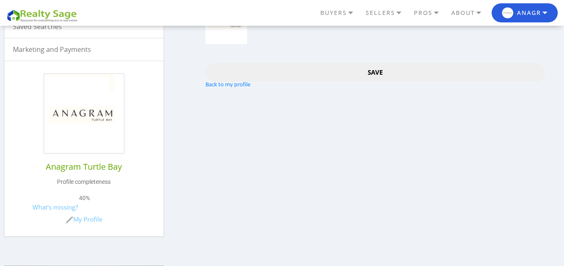
click at [374, 71] on input "Save" at bounding box center [374, 72] width 339 height 19
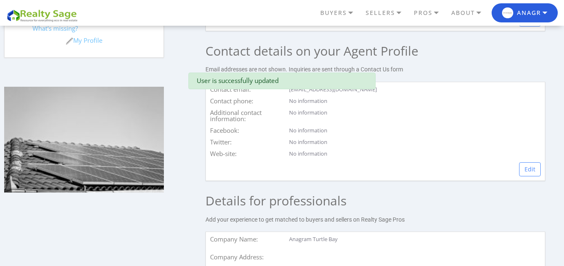
scroll to position [333, 0]
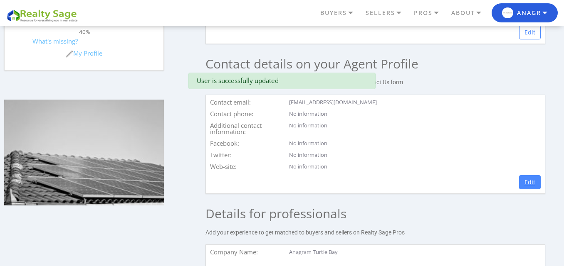
click at [530, 190] on link "Edit" at bounding box center [530, 182] width 22 height 14
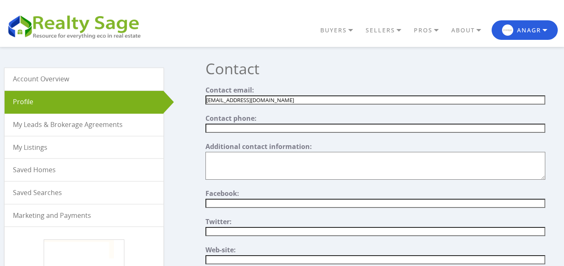
click at [245, 123] on div "Contact phone:" at bounding box center [374, 119] width 339 height 9
click at [247, 128] on input "text" at bounding box center [374, 128] width 339 height 9
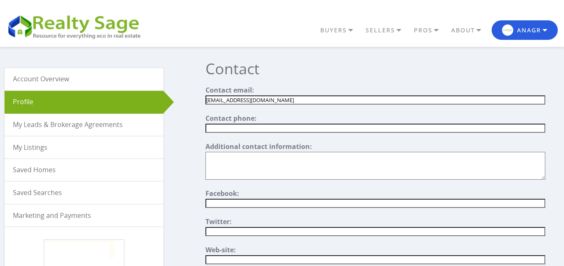
type input "[PHONE_NUMBER]"
click at [287, 157] on textarea"] at bounding box center [374, 166] width 339 height 28
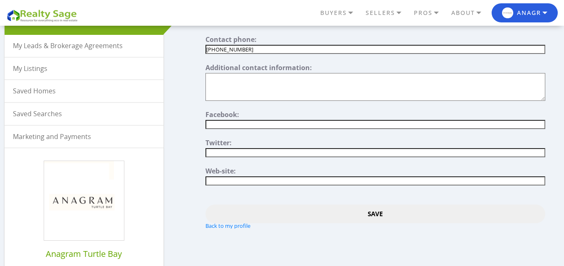
scroll to position [83, 0]
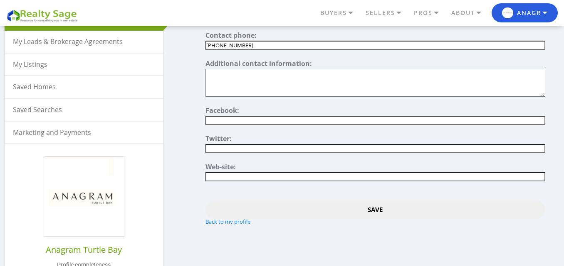
click at [231, 175] on input"] "text" at bounding box center [374, 177] width 339 height 9
type input"] "[URL][DOMAIN_NAME]"
click at [380, 213] on input "Save" at bounding box center [374, 210] width 339 height 19
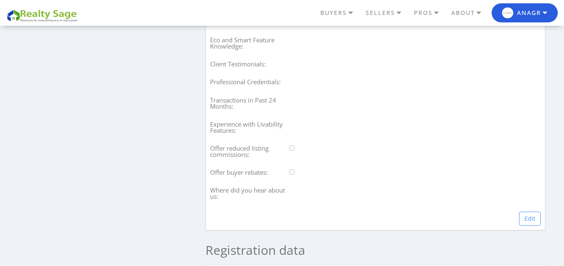
scroll to position [790, 0]
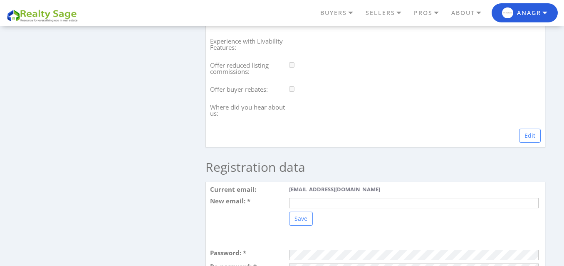
drag, startPoint x: 525, startPoint y: 148, endPoint x: 503, endPoint y: 152, distance: 21.9
click at [525, 143] on link "Edit" at bounding box center [530, 136] width 22 height 14
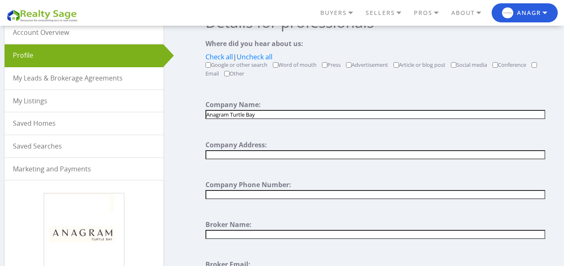
scroll to position [42, 0]
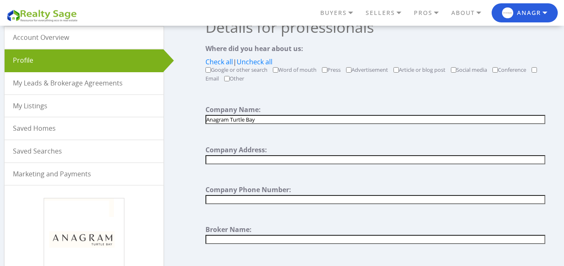
click at [247, 163] on input "text" at bounding box center [374, 159] width 339 height 9
type input "[STREET_ADDRESS][US_STATE]"
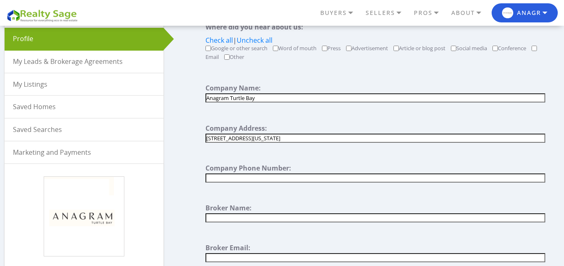
scroll to position [83, 0]
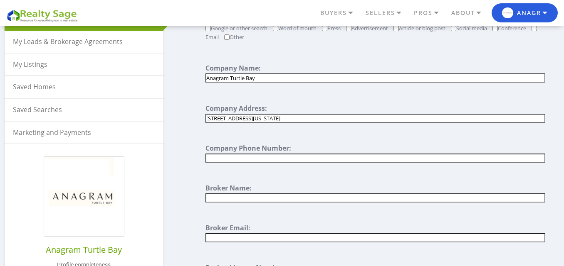
drag, startPoint x: 274, startPoint y: 161, endPoint x: 278, endPoint y: 160, distance: 4.2
click at [274, 161] on input "text" at bounding box center [374, 158] width 339 height 9
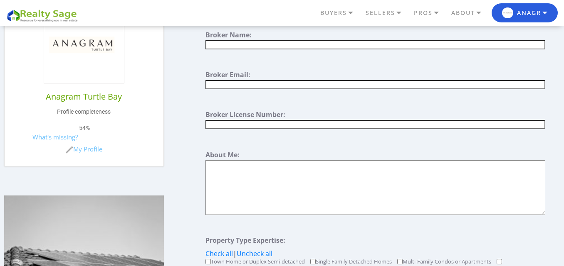
scroll to position [291, 0]
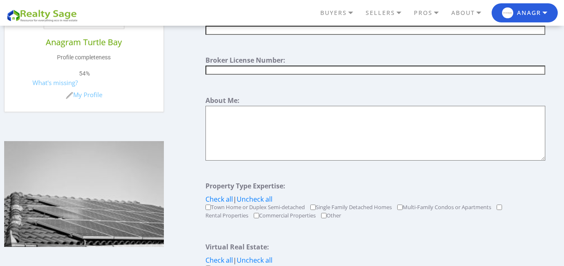
click at [236, 147] on textarea at bounding box center [374, 133] width 339 height 55
type textarea "Anagram [GEOGRAPHIC_DATA] in [GEOGRAPHIC_DATA]’s [GEOGRAPHIC_DATA] neighborhood…"
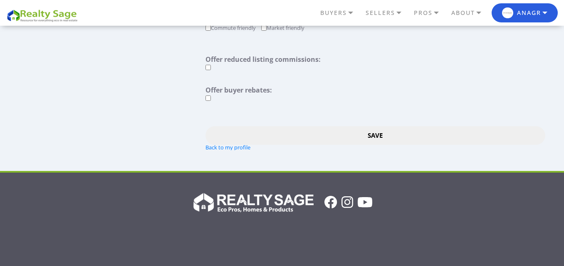
scroll to position [873, 0]
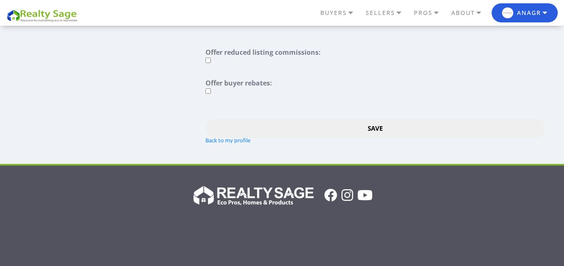
click at [363, 126] on input "Save" at bounding box center [374, 128] width 339 height 19
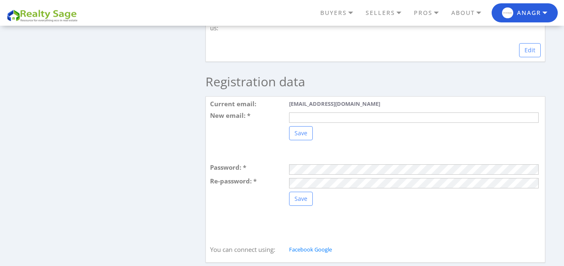
scroll to position [915, 0]
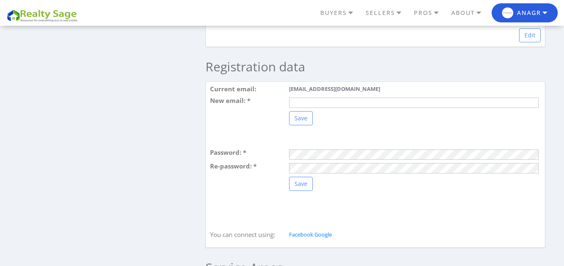
type input "[EMAIL_ADDRESS][DOMAIN_NAME]"
click at [304, 126] on input "Save" at bounding box center [301, 118] width 24 height 14
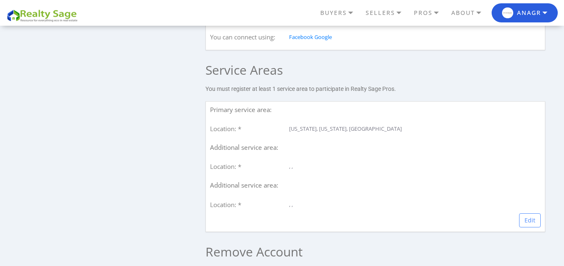
scroll to position [1123, 0]
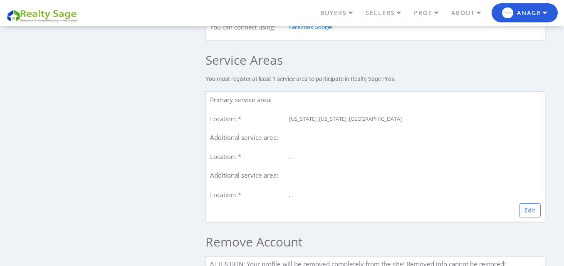
click at [525, 218] on link "Edit" at bounding box center [530, 211] width 22 height 14
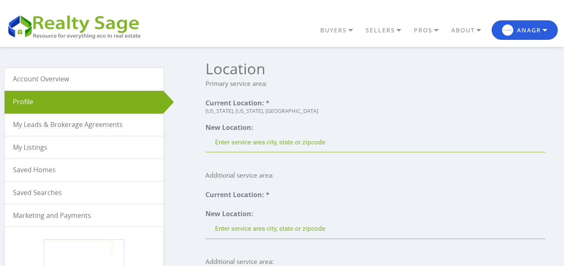
click at [273, 109] on div "[US_STATE], [US_STATE], [GEOGRAPHIC_DATA]" at bounding box center [374, 111] width 339 height 5
click at [233, 143] on input "text" at bounding box center [374, 143] width 339 height 20
click at [273, 144] on input "text" at bounding box center [374, 143] width 339 height 20
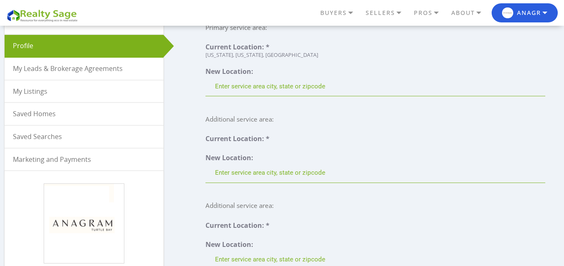
scroll to position [42, 0]
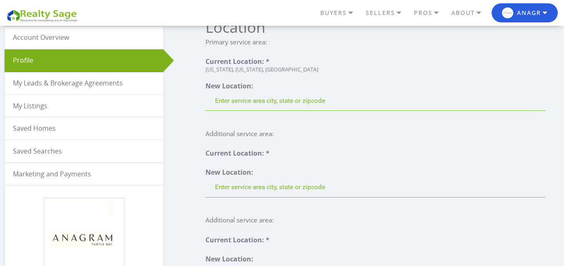
type input "[STREET_ADDRESS][US_STATE]"
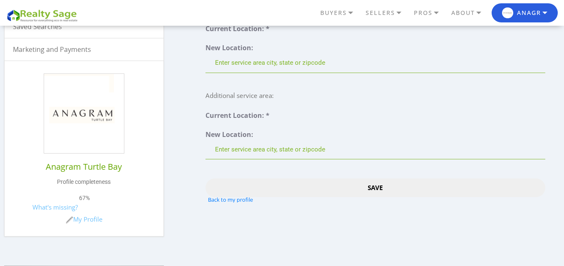
click at [375, 187] on input "Save" at bounding box center [374, 188] width 339 height 19
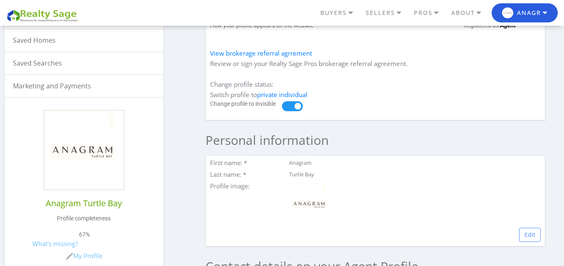
scroll to position [166, 0]
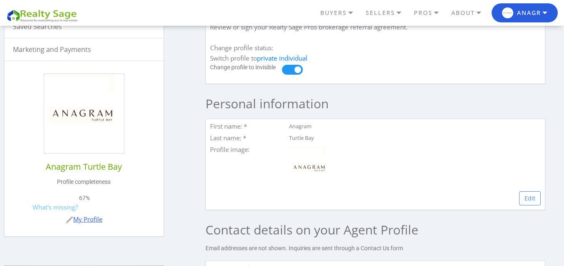
click at [91, 219] on link "My Profile" at bounding box center [84, 219] width 37 height 8
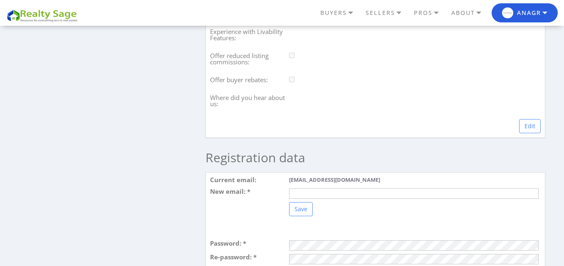
scroll to position [831, 0]
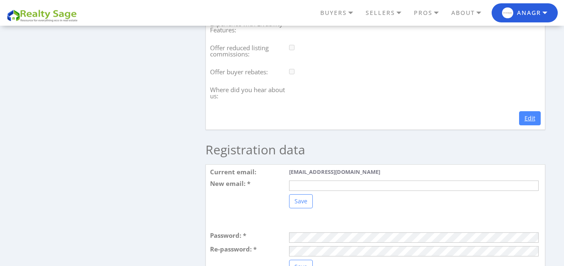
click at [531, 126] on link "Edit" at bounding box center [530, 118] width 22 height 14
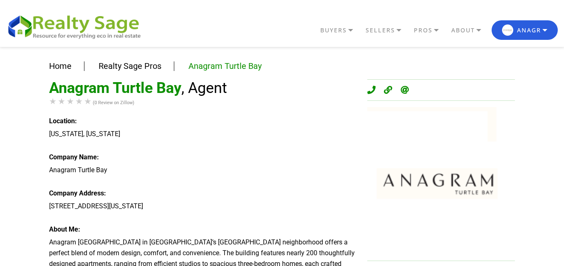
click at [372, 92] on icon at bounding box center [371, 90] width 8 height 8
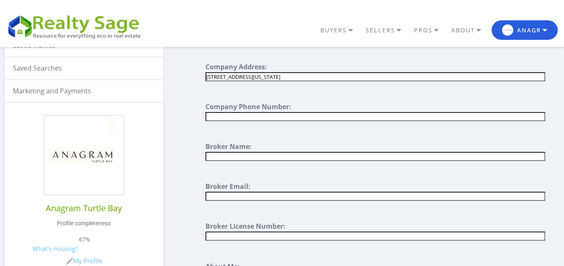
click at [311, 117] on input "text" at bounding box center [374, 116] width 339 height 9
type input "[PHONE_NUMBER]"
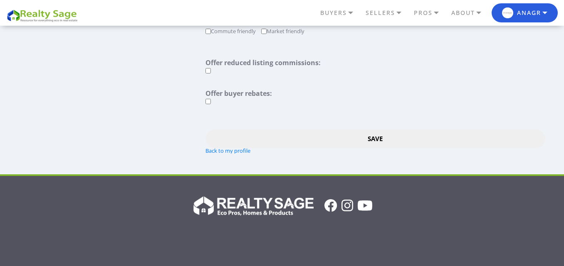
scroll to position [873, 0]
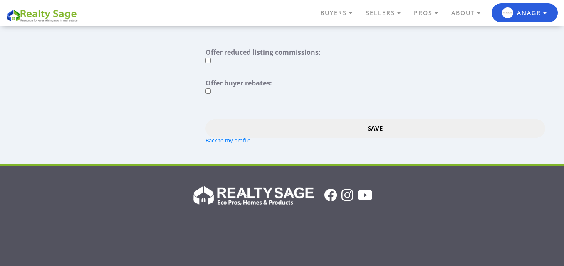
click at [371, 128] on input "Save" at bounding box center [374, 128] width 339 height 19
